Goal: Obtain resource: Obtain resource

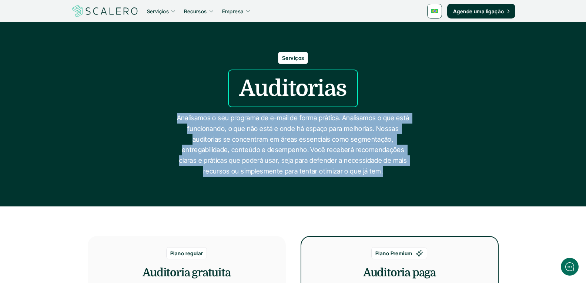
drag, startPoint x: 173, startPoint y: 116, endPoint x: 370, endPoint y: 171, distance: 203.8
click at [370, 171] on p "Analisamos o seu programa de e-mail de forma prática. Analisamos o que está fun…" at bounding box center [293, 145] width 240 height 64
copy p "Analisamos o seu programa de e-mail de forma prática. Analisamos o que está fun…"
click at [434, 122] on div "Serviços Auditorias Analisamos o seu programa de e-mail de forma prática. Anali…" at bounding box center [293, 114] width 444 height 125
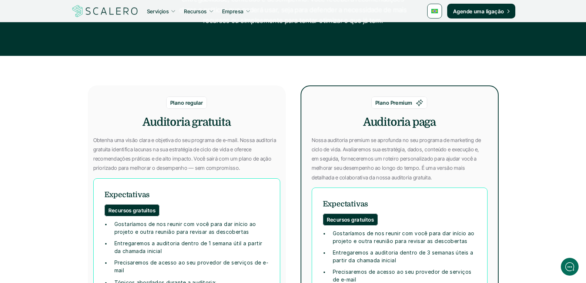
scroll to position [185, 0]
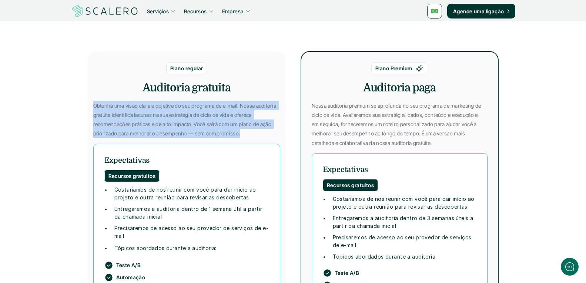
drag, startPoint x: 117, startPoint y: 105, endPoint x: 245, endPoint y: 132, distance: 130.2
click at [245, 132] on div "Plano regular Auditoria gratuita Esta auditoria não envolve compromisso finance…" at bounding box center [187, 240] width 198 height 379
copy p "Obtenha uma visão clara e objetiva do seu programa de e-mail. Nossa auditoria g…"
drag, startPoint x: 200, startPoint y: 159, endPoint x: 182, endPoint y: 160, distance: 18.6
click at [200, 159] on h6 "Expectativas" at bounding box center [186, 160] width 165 height 11
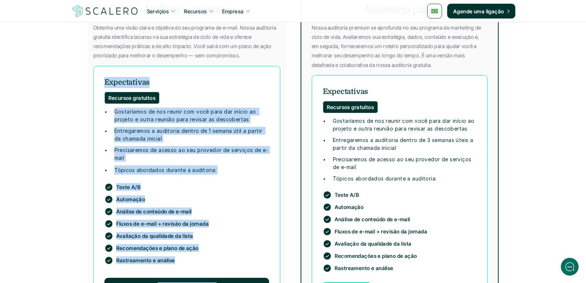
scroll to position [259, 0]
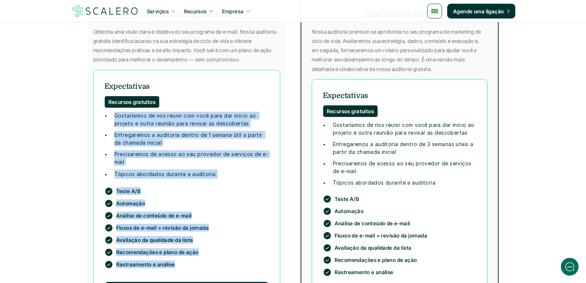
drag, startPoint x: 117, startPoint y: 151, endPoint x: 203, endPoint y: 266, distance: 143.7
click at [203, 266] on div "Recursos gratuitos Gostaríamos de nos reunir com você para dar início ao projet…" at bounding box center [186, 191] width 187 height 242
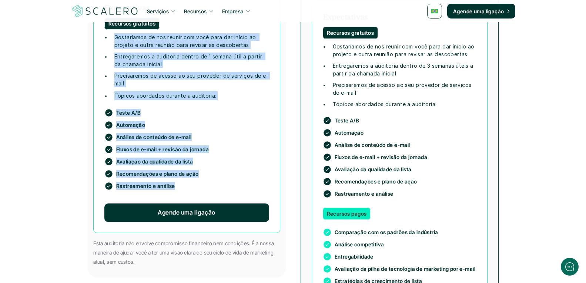
scroll to position [407, 0]
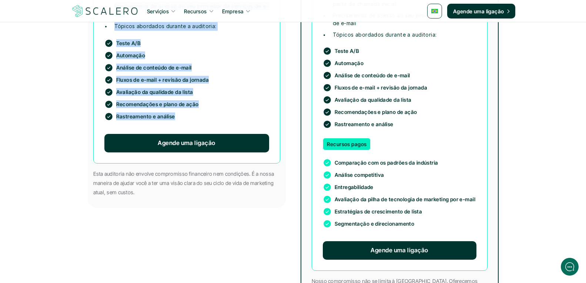
copy div "Gostaríamos de nos reunir com você para dar início ao projeto e outra reunião p…"
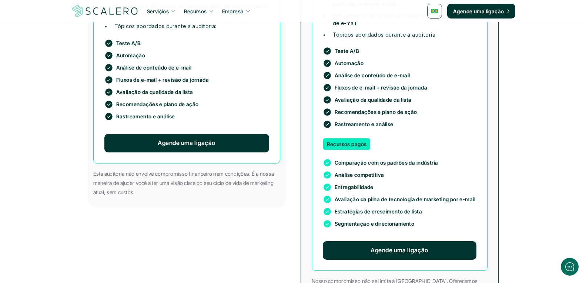
click at [132, 172] on p "Esta auditoria não envolve compromisso financeiro nem condições. É a nossa mane…" at bounding box center [186, 183] width 187 height 28
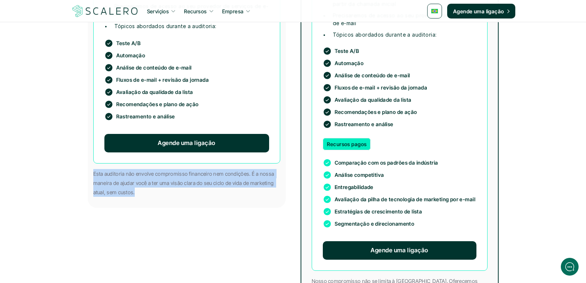
drag, startPoint x: 141, startPoint y: 193, endPoint x: 91, endPoint y: 176, distance: 52.3
click at [91, 176] on div "Plano regular Auditoria gratuita Esta auditoria não envolve compromisso finance…" at bounding box center [187, 18] width 198 height 379
copy p "Esta auditoria não envolve compromisso financeiro nem condições. É a nossa mane…"
drag, startPoint x: 189, startPoint y: 205, endPoint x: 199, endPoint y: 196, distance: 13.1
click at [189, 205] on div "Plano regular Auditoria gratuita Esta auditoria não envolve compromisso finance…" at bounding box center [187, 18] width 198 height 379
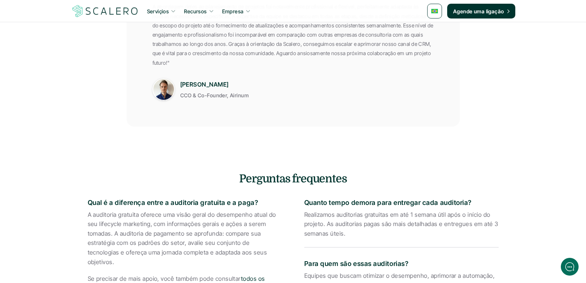
scroll to position [1036, 0]
